Goal: Find specific page/section: Find specific page/section

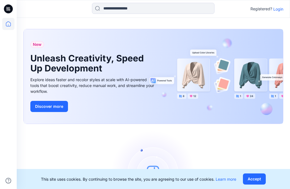
click at [280, 8] on p "Login" at bounding box center [278, 9] width 10 height 6
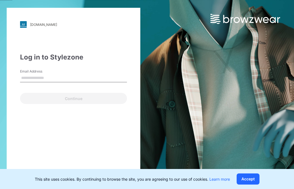
click at [70, 80] on input "Email Address" at bounding box center [73, 78] width 107 height 8
type input "**********"
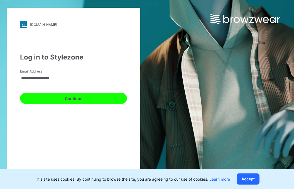
click at [52, 96] on button "Continue" at bounding box center [73, 98] width 107 height 11
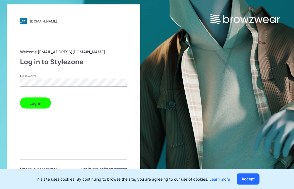
click at [43, 104] on button "Log in" at bounding box center [35, 103] width 31 height 11
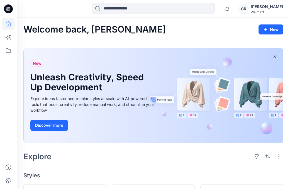
click at [173, 35] on div "Welcome back, [PERSON_NAME] New" at bounding box center [153, 29] width 260 height 10
click at [10, 53] on icon at bounding box center [8, 51] width 12 height 12
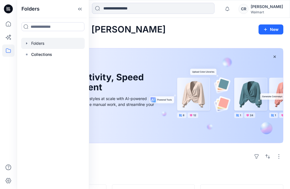
click at [36, 45] on div at bounding box center [52, 43] width 63 height 11
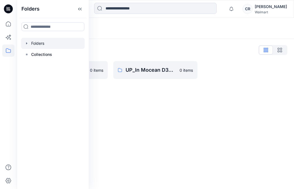
click at [108, 97] on div "Folders Folders List UP_In Mocean D34 Time & Tru Swim 0 items UP_In Mocean D34 …" at bounding box center [155, 103] width 277 height 171
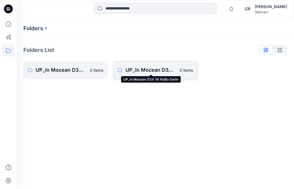
click at [128, 67] on p "UP_In Mocean D34 YA NoBo Swim" at bounding box center [151, 70] width 51 height 8
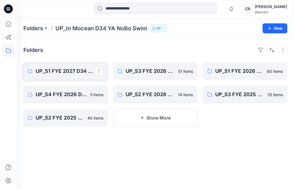
click at [56, 77] on link "UP_S1 FYE 2027 D34 YA NoBo Swim InMocean" at bounding box center [65, 71] width 84 height 18
